Goal: Information Seeking & Learning: Learn about a topic

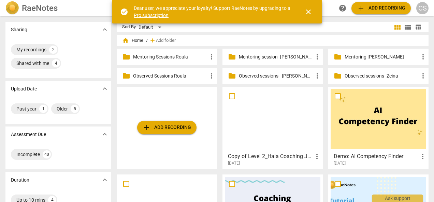
click at [345, 59] on p "Mentoring [PERSON_NAME]" at bounding box center [381, 57] width 74 height 7
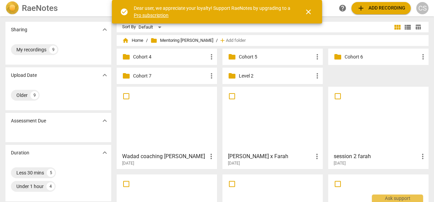
click at [149, 77] on p "Cohort 7" at bounding box center [170, 76] width 74 height 7
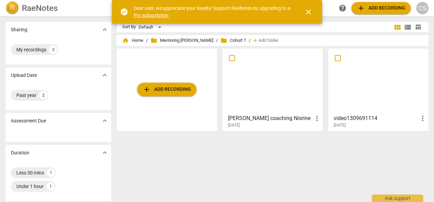
click at [276, 92] on div at bounding box center [272, 81] width 95 height 60
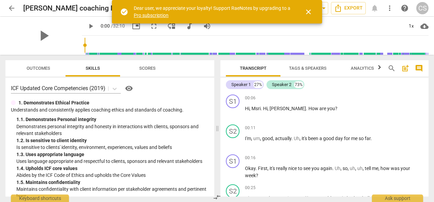
click at [310, 12] on span "close" at bounding box center [308, 12] width 8 height 8
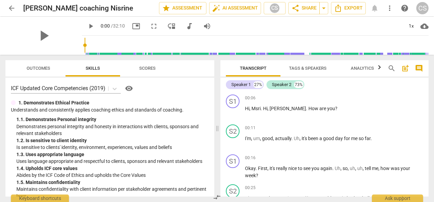
click at [7, 2] on link "arrow_back" at bounding box center [11, 8] width 12 height 12
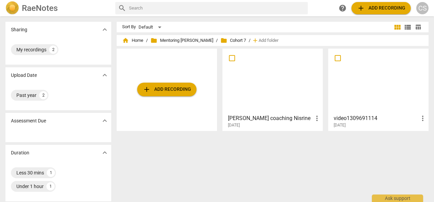
click at [347, 87] on div at bounding box center [377, 81] width 95 height 60
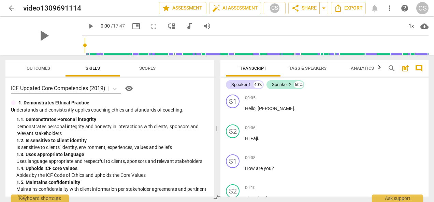
click at [7, 9] on span "arrow_back" at bounding box center [11, 8] width 12 height 8
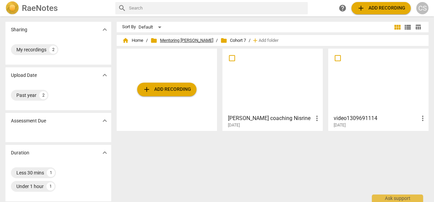
click at [186, 38] on span "folder Mentoring [PERSON_NAME]" at bounding box center [181, 40] width 63 height 7
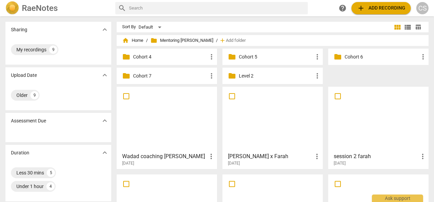
click at [352, 57] on p "Cohort 6" at bounding box center [381, 57] width 74 height 7
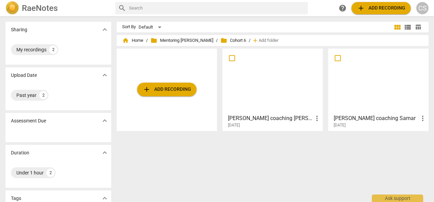
click at [271, 79] on div at bounding box center [272, 81] width 95 height 60
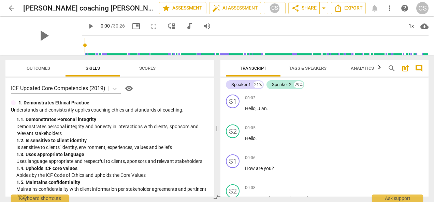
click at [10, 5] on span "arrow_back" at bounding box center [11, 8] width 8 height 8
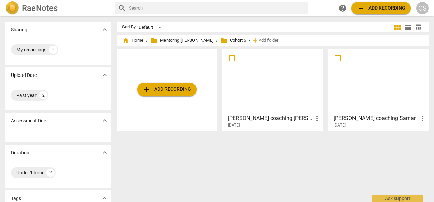
click at [376, 88] on div at bounding box center [377, 81] width 95 height 60
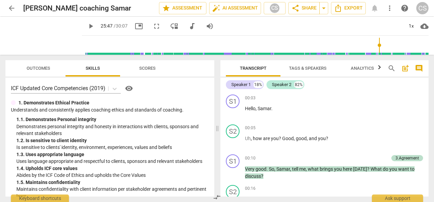
click at [87, 29] on span "play_arrow" at bounding box center [91, 26] width 8 height 8
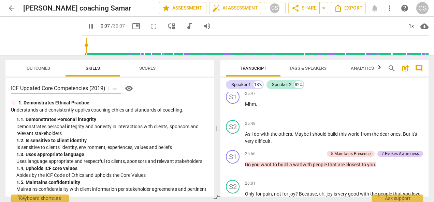
scroll to position [44, 0]
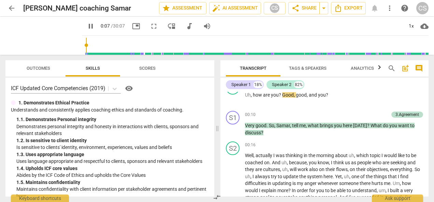
click at [376, 45] on input "range" at bounding box center [257, 45] width 344 height 22
click at [399, 46] on input "range" at bounding box center [257, 45] width 344 height 22
click at [418, 44] on input "range" at bounding box center [257, 45] width 344 height 22
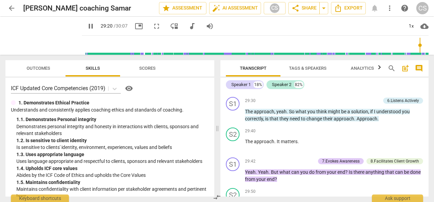
click at [425, 44] on input "range" at bounding box center [257, 45] width 344 height 22
click at [87, 26] on span "pause" at bounding box center [91, 26] width 8 height 8
type input "1797"
click at [11, 7] on span "arrow_back" at bounding box center [11, 8] width 8 height 8
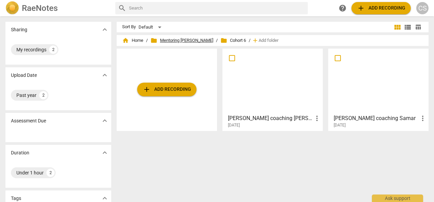
click at [192, 42] on span "folder Mentoring [PERSON_NAME]" at bounding box center [181, 40] width 63 height 7
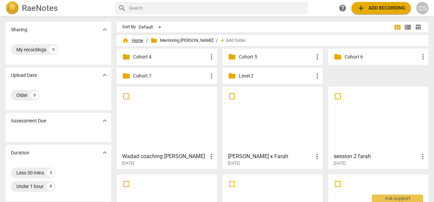
click at [138, 39] on span "home Home" at bounding box center [132, 40] width 21 height 7
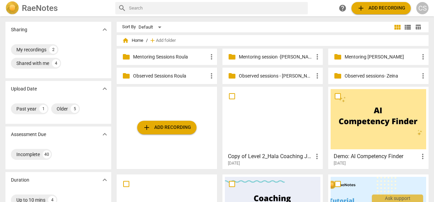
click at [277, 76] on p "Observed sessions - [PERSON_NAME]" at bounding box center [276, 76] width 74 height 7
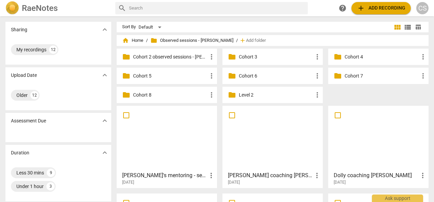
click at [185, 94] on p "Cohort 8" at bounding box center [170, 95] width 74 height 7
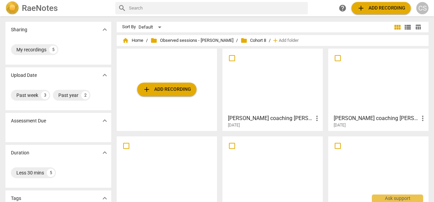
click at [279, 78] on div at bounding box center [272, 81] width 95 height 60
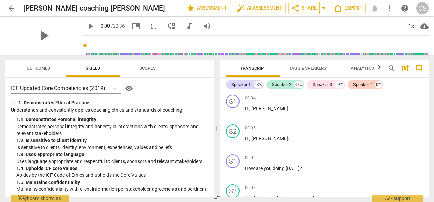
click at [87, 26] on span "play_arrow" at bounding box center [91, 26] width 8 height 8
type input "4"
click at [10, 5] on span "arrow_back" at bounding box center [11, 8] width 8 height 8
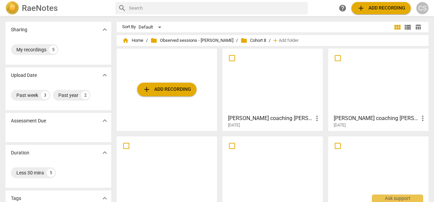
click at [367, 90] on div at bounding box center [377, 81] width 95 height 60
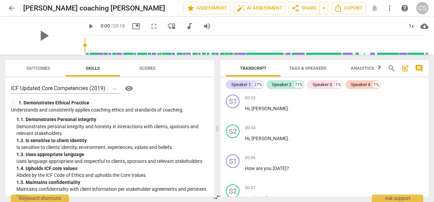
click at [12, 6] on span "arrow_back" at bounding box center [11, 8] width 8 height 8
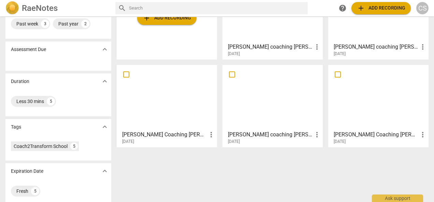
scroll to position [72, 0]
click at [370, 106] on div at bounding box center [377, 97] width 95 height 60
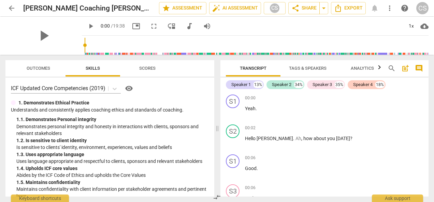
click at [10, 10] on span "arrow_back" at bounding box center [11, 8] width 8 height 8
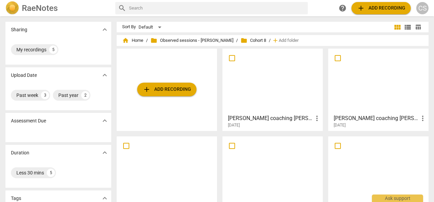
click at [280, 180] on div at bounding box center [272, 169] width 95 height 60
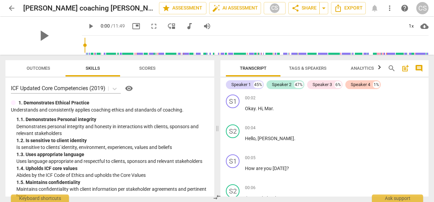
click at [10, 6] on span "arrow_back" at bounding box center [11, 8] width 8 height 8
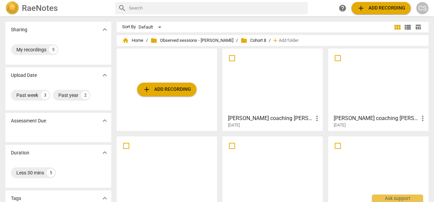
click at [153, 165] on div at bounding box center [166, 169] width 95 height 60
